Goal: Information Seeking & Learning: Learn about a topic

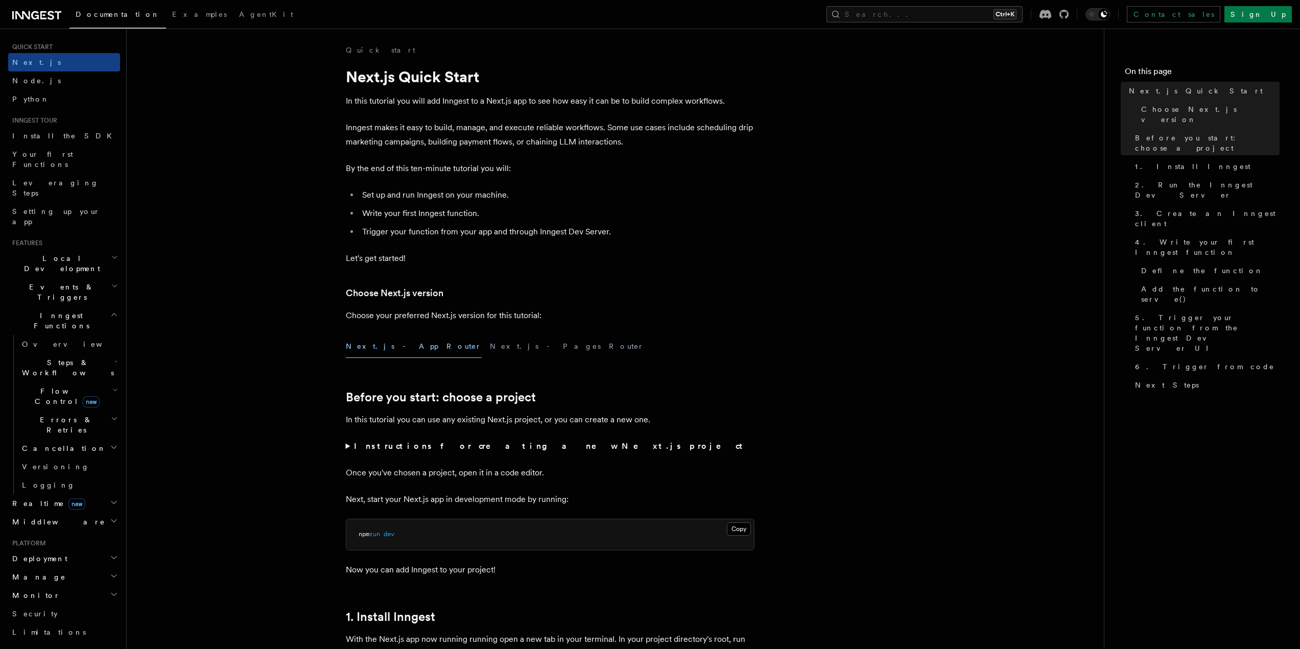
scroll to position [102, 0]
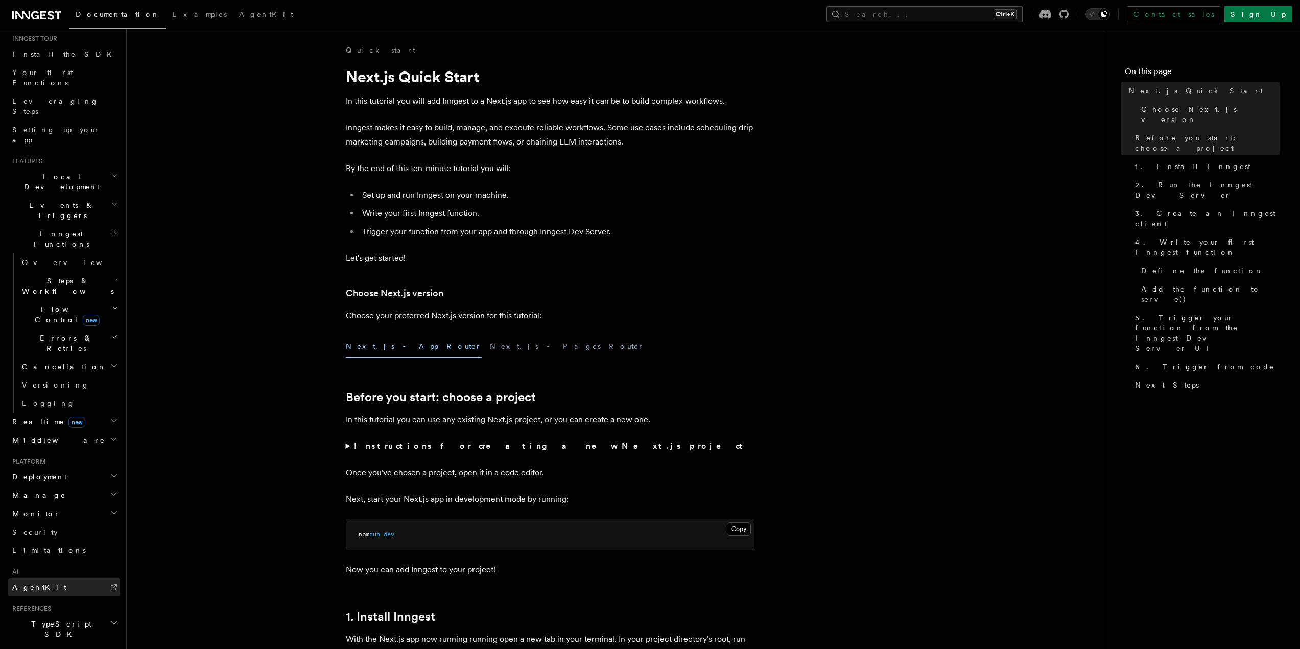
click at [37, 583] on span "AgentKit" at bounding box center [39, 587] width 54 height 8
click at [77, 276] on span "Steps & Workflows" at bounding box center [66, 286] width 96 height 20
click at [60, 388] on span "AI Inference" at bounding box center [63, 398] width 63 height 20
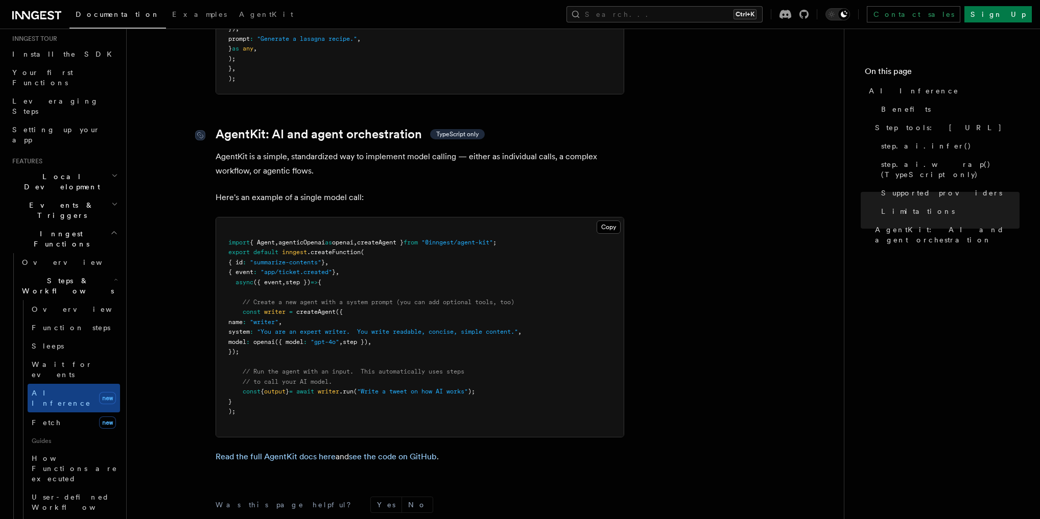
scroll to position [2952, 0]
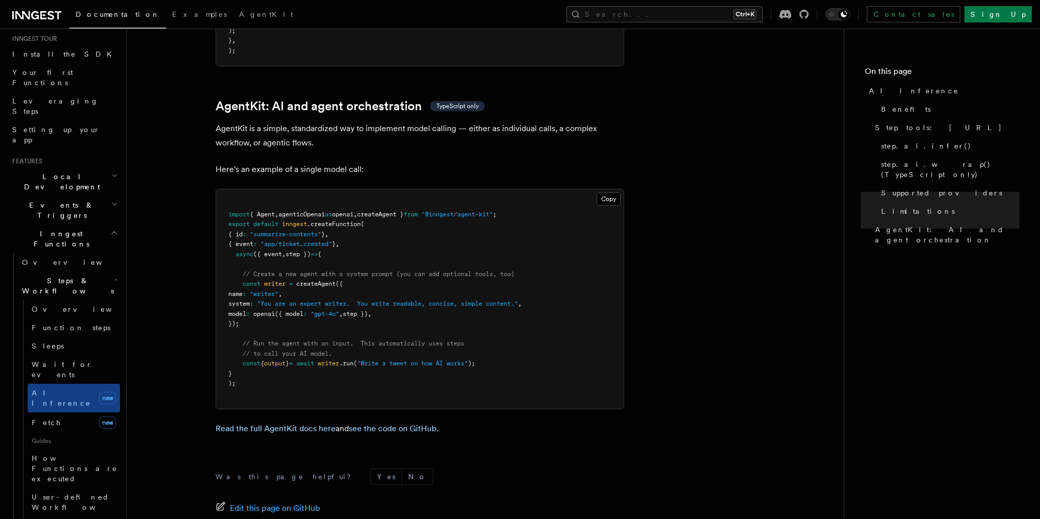
click at [325, 211] on span "agenticOpenai" at bounding box center [301, 214] width 46 height 7
copy code "import { Agent , agenticOpenai as openai , createAgent } from "@inngest/agent-k…"
drag, startPoint x: 253, startPoint y: 248, endPoint x: 276, endPoint y: 285, distance: 42.9
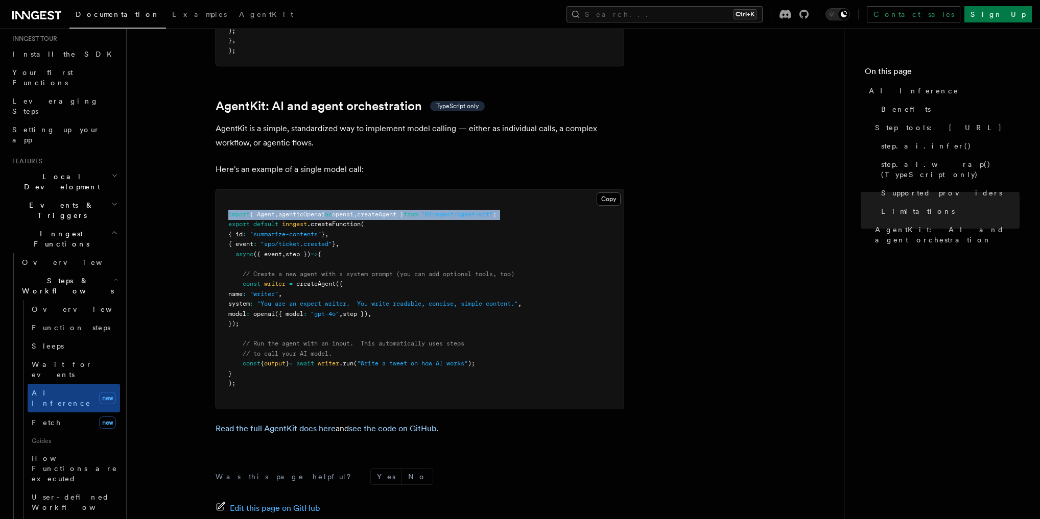
click at [276, 285] on pre "import { Agent , agenticOpenai as openai , createAgent } from "@inngest/agent-k…" at bounding box center [420, 300] width 408 height 220
copy code "const writer = createAgent ({ name : "writer" , system : "You are an expert wri…"
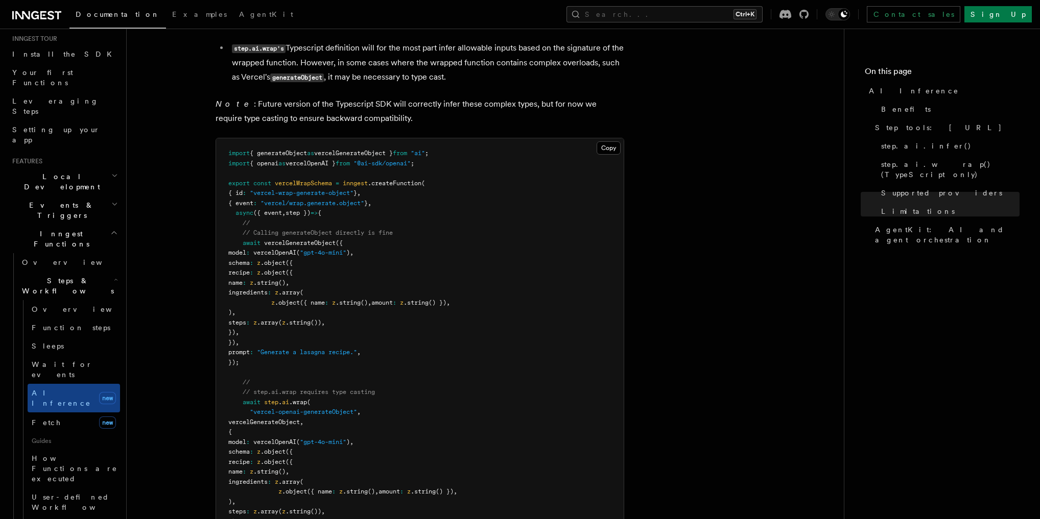
drag, startPoint x: 199, startPoint y: 233, endPoint x: 222, endPoint y: 111, distance: 124.2
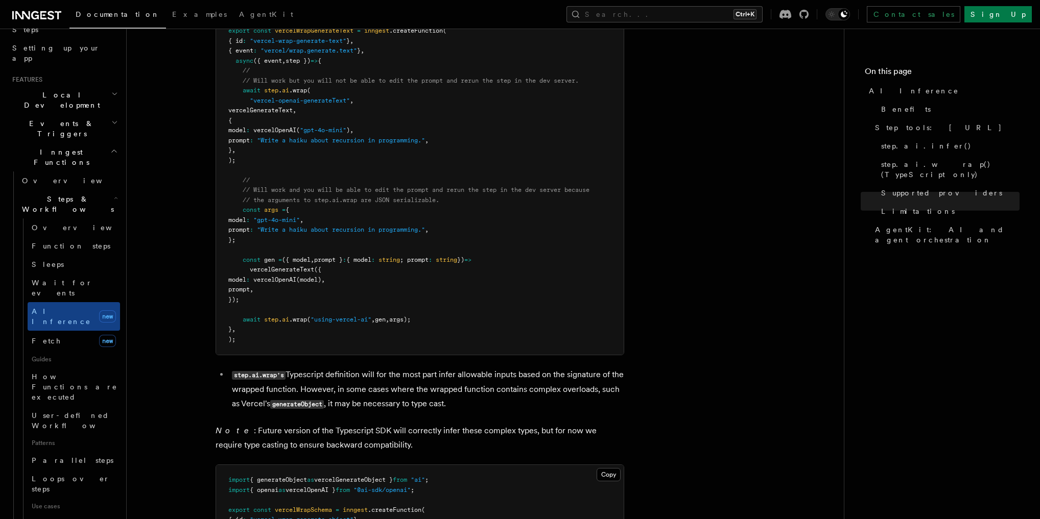
scroll to position [2088, 0]
